Goal: Task Accomplishment & Management: Manage account settings

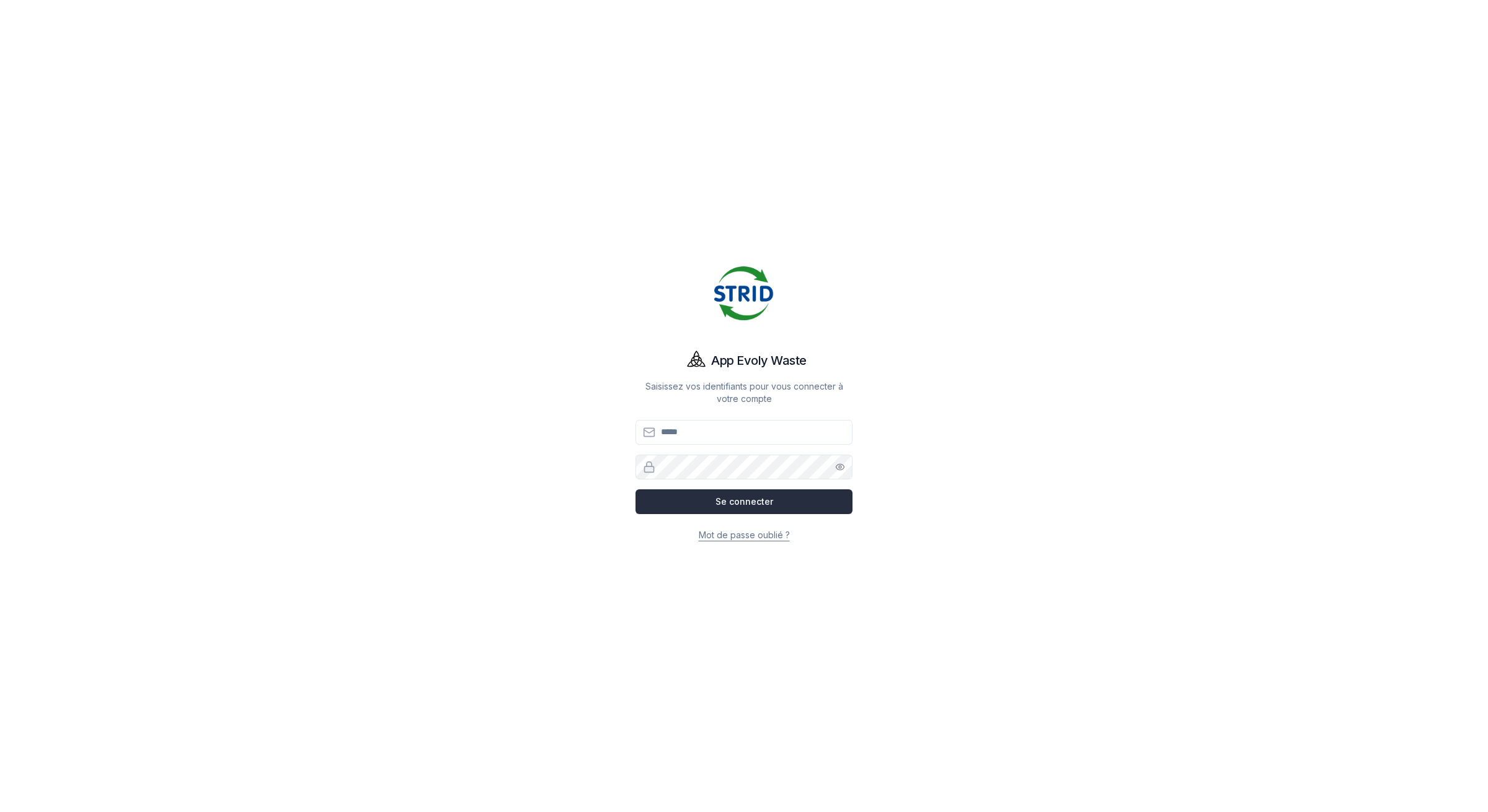
type input "**********"
click at [773, 506] on button "Se connecter" at bounding box center [744, 502] width 217 height 25
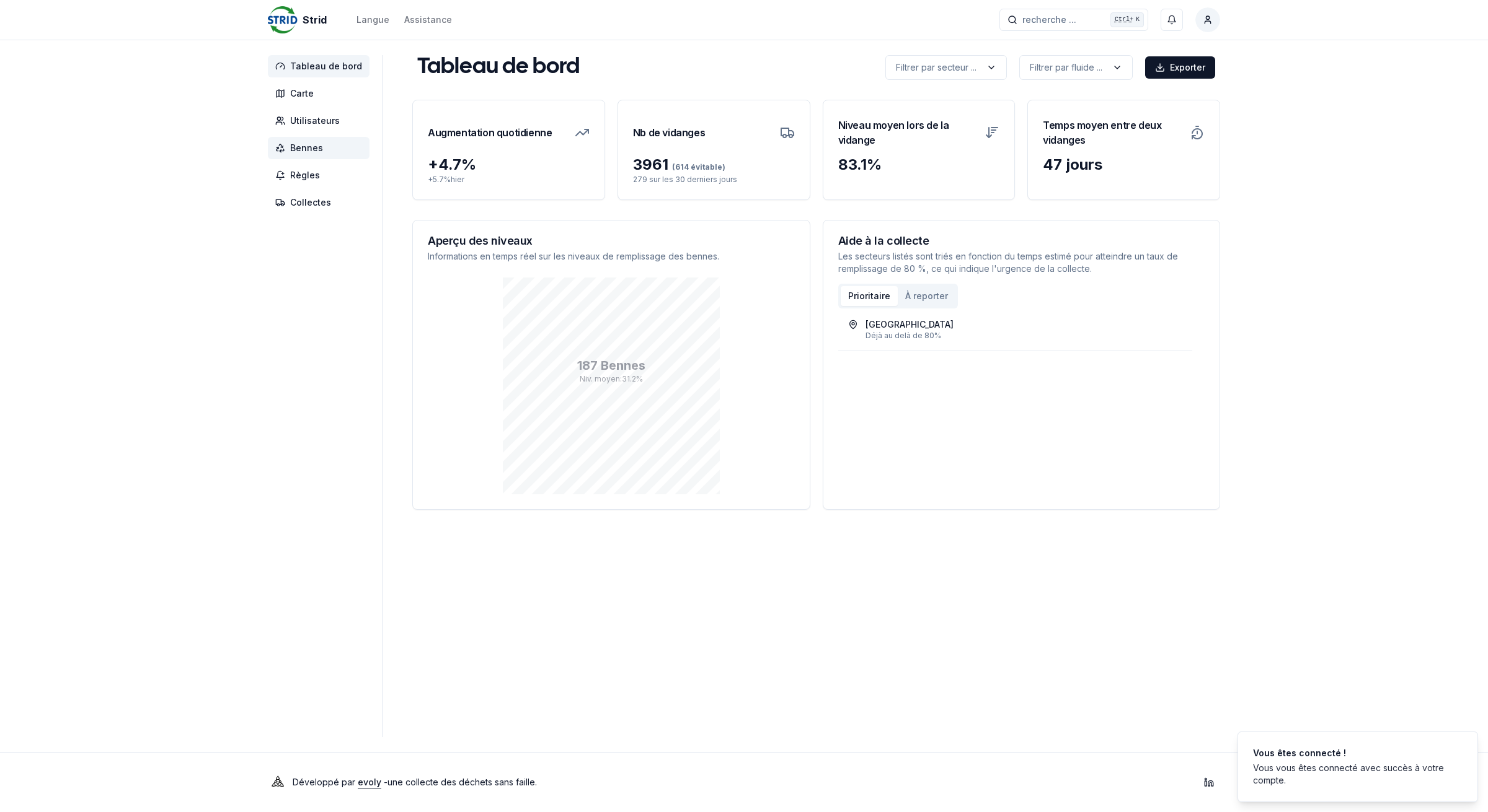
click at [296, 151] on span "Bennes" at bounding box center [307, 148] width 33 height 12
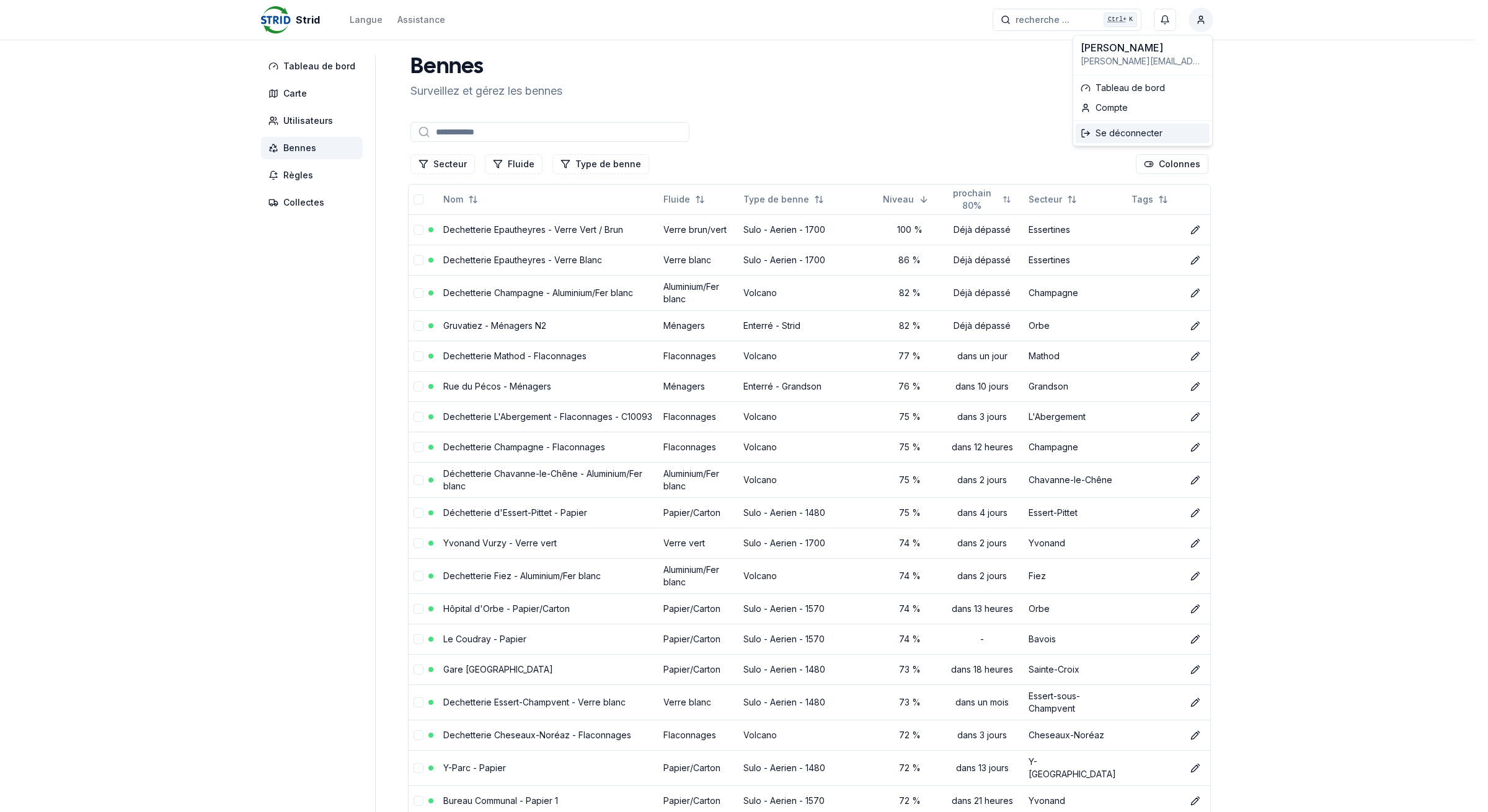
click at [1133, 131] on div "Se déconnecter" at bounding box center [1142, 133] width 134 height 20
